Goal: Navigation & Orientation: Find specific page/section

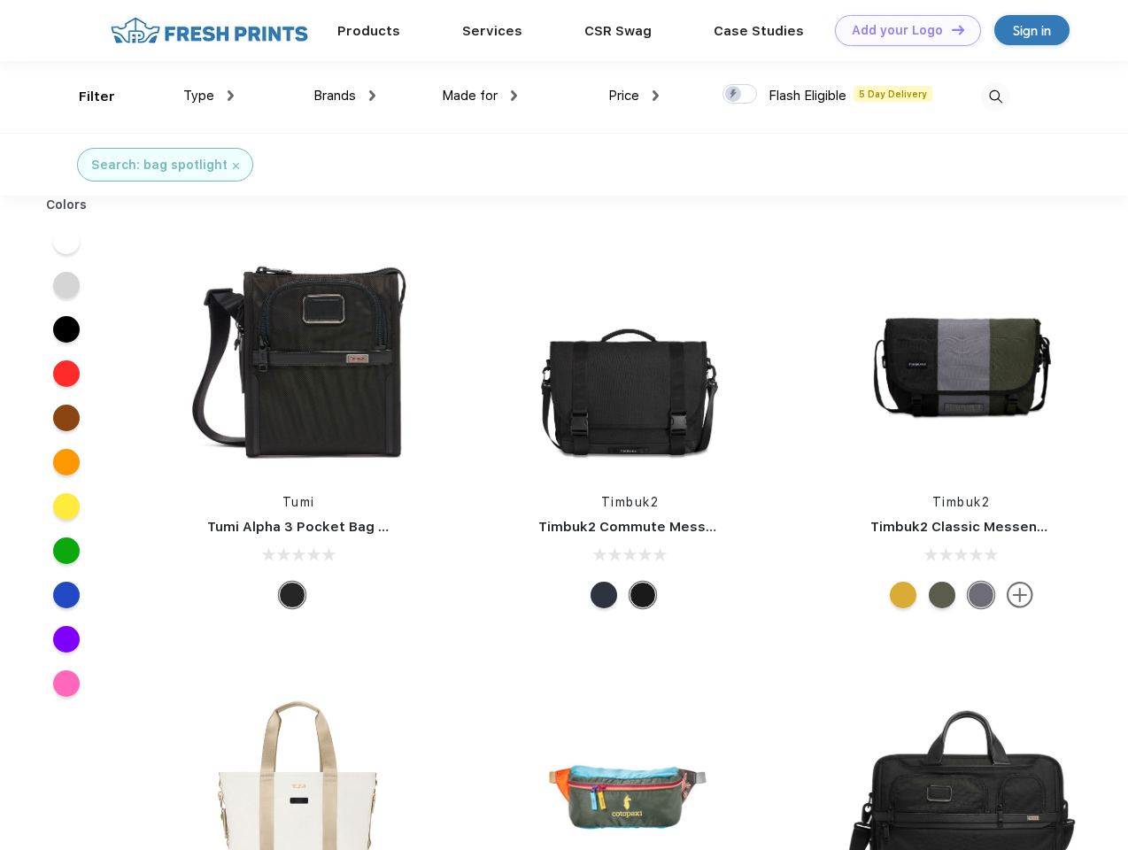
click at [901, 30] on link "Add your Logo Design Tool" at bounding box center [908, 30] width 146 height 31
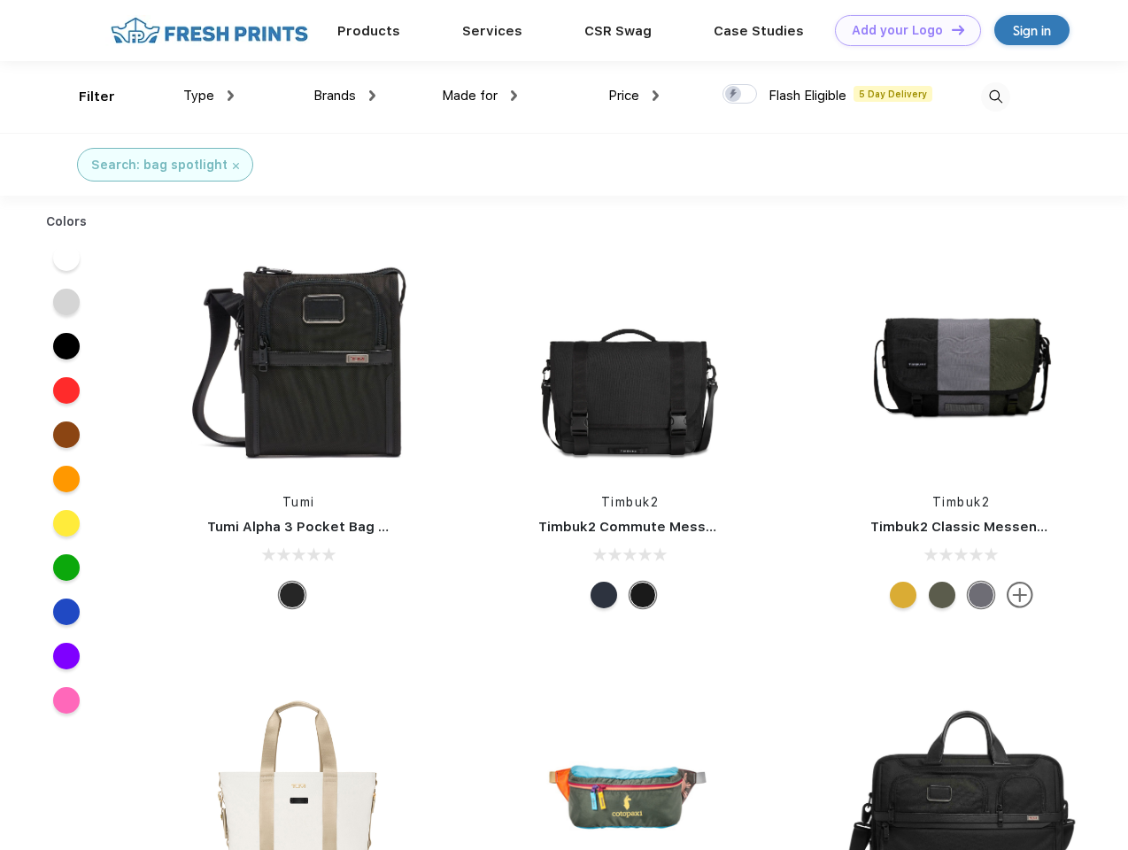
click at [0, 0] on div "Design Tool" at bounding box center [0, 0] width 0 height 0
click at [950, 29] on link "Add your Logo Design Tool" at bounding box center [908, 30] width 146 height 31
click at [85, 96] on div "Filter" at bounding box center [97, 97] width 36 height 20
click at [209, 96] on span "Type" at bounding box center [198, 96] width 31 height 16
click at [344, 96] on span "Brands" at bounding box center [334, 96] width 42 height 16
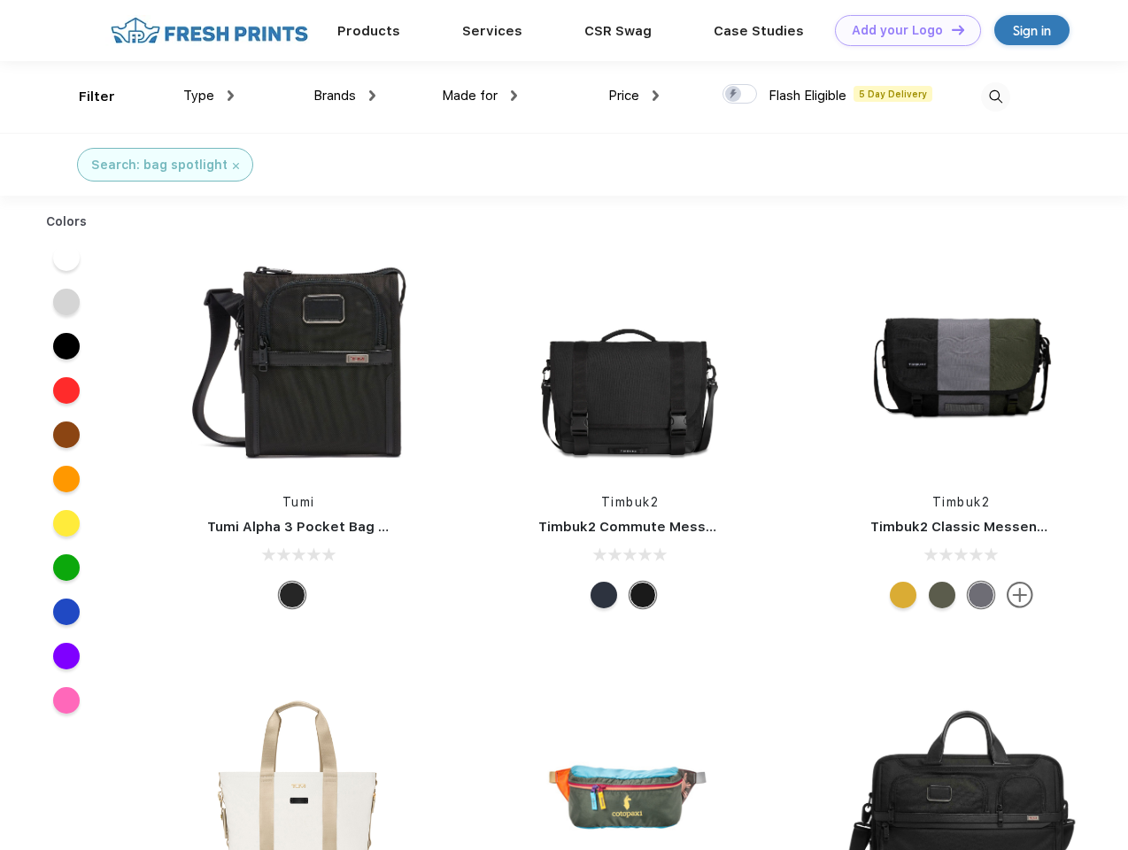
click at [480, 96] on span "Made for" at bounding box center [470, 96] width 56 height 16
click at [634, 96] on span "Price" at bounding box center [623, 96] width 31 height 16
click at [740, 95] on div at bounding box center [739, 93] width 35 height 19
click at [734, 95] on input "checkbox" at bounding box center [728, 89] width 12 height 12
click at [995, 96] on img at bounding box center [995, 96] width 29 height 29
